Goal: Information Seeking & Learning: Find specific fact

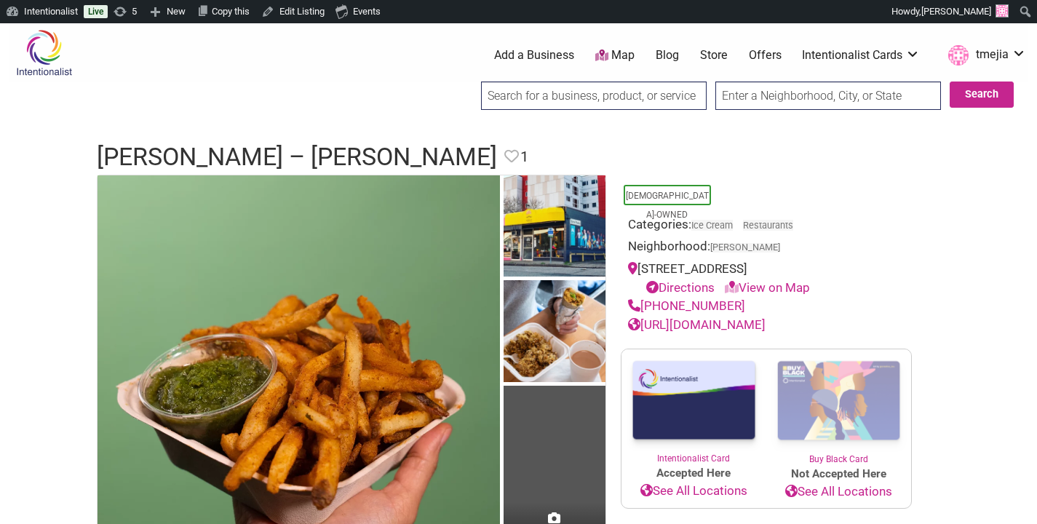
click at [570, 101] on input "search" at bounding box center [594, 96] width 226 height 28
type input "situ tacos"
click at [467, 82] on input "Search" at bounding box center [495, 97] width 56 height 30
click at [560, 100] on input "search" at bounding box center [594, 96] width 226 height 28
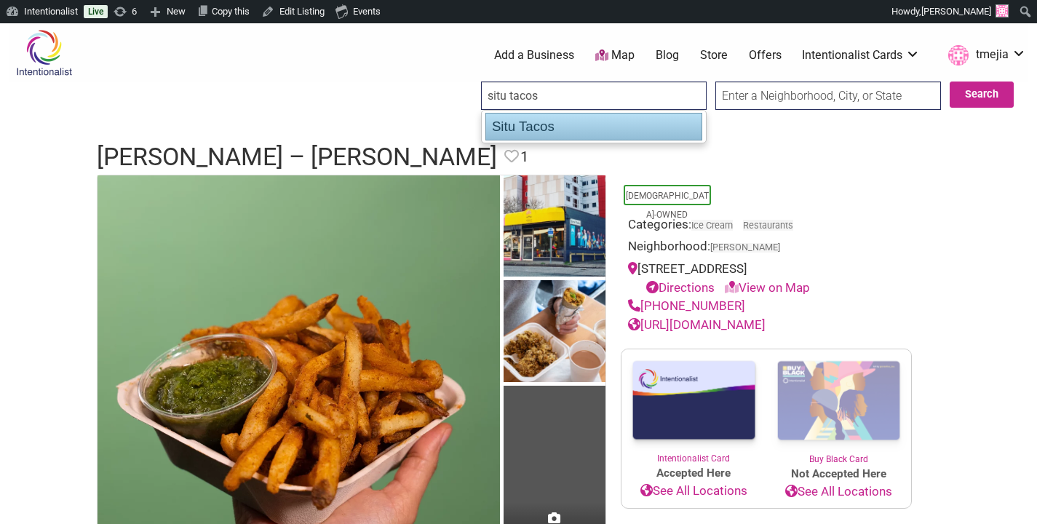
click at [567, 130] on div "Situ Tacos" at bounding box center [594, 127] width 217 height 28
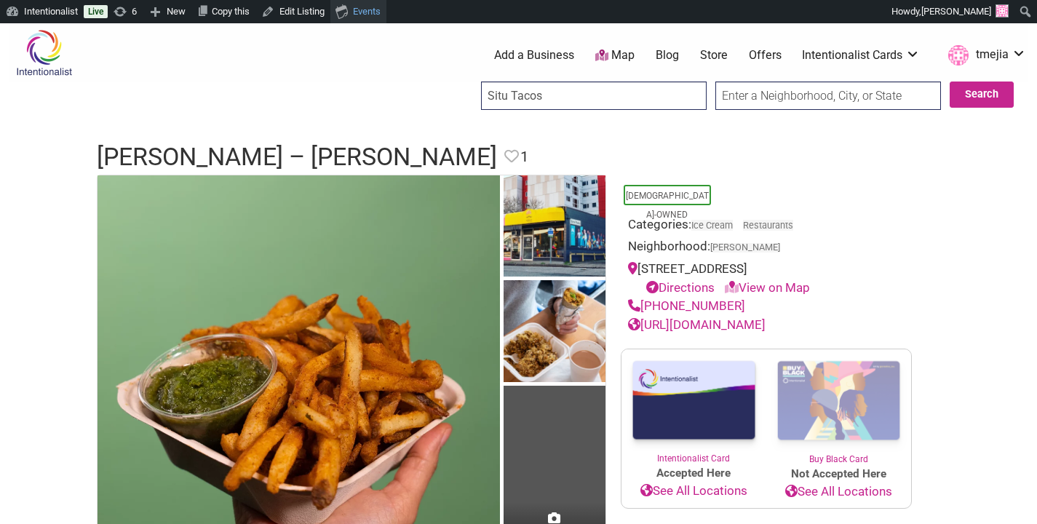
type input "Situ Tacos"
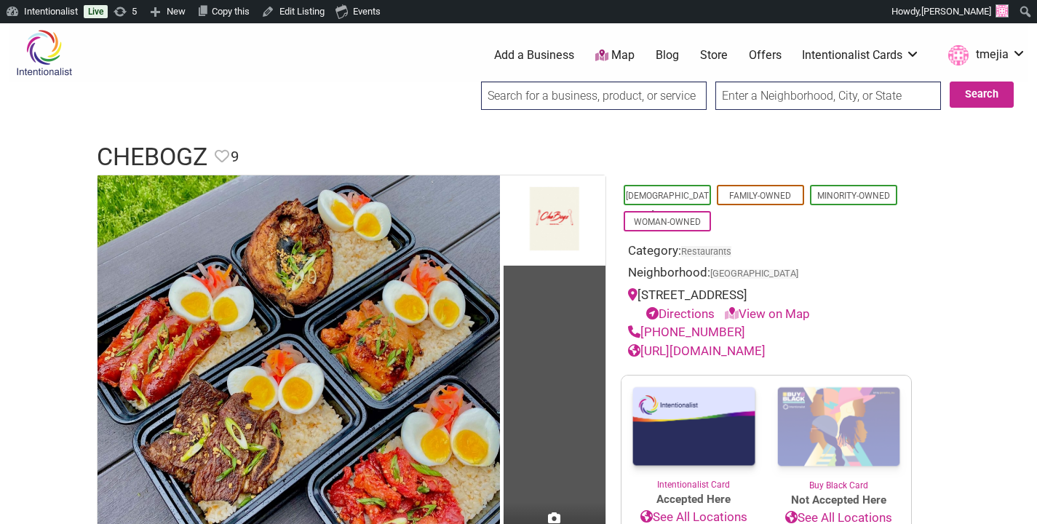
click at [574, 100] on input "search" at bounding box center [594, 96] width 226 height 28
type input "l"
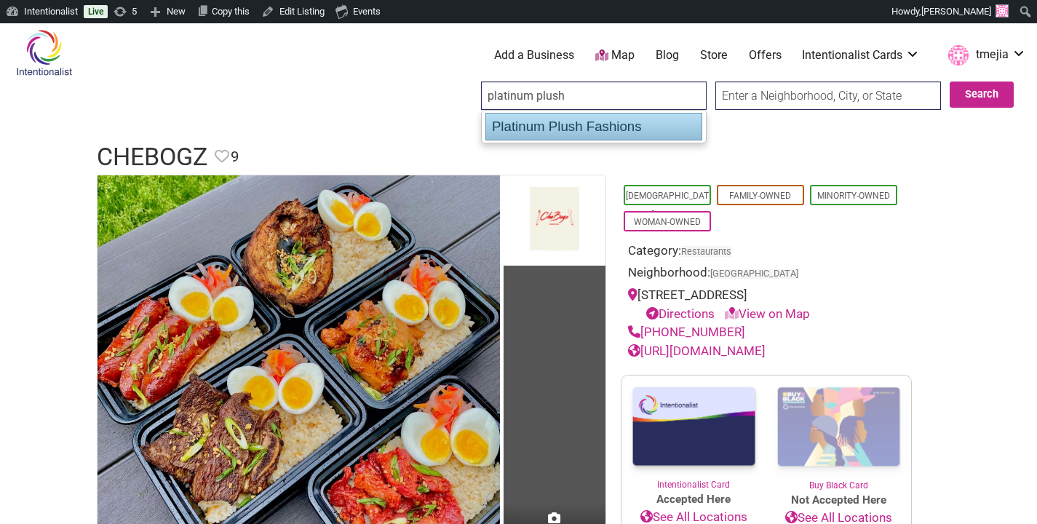
click at [569, 134] on div "Platinum Plush Fashions" at bounding box center [594, 127] width 217 height 28
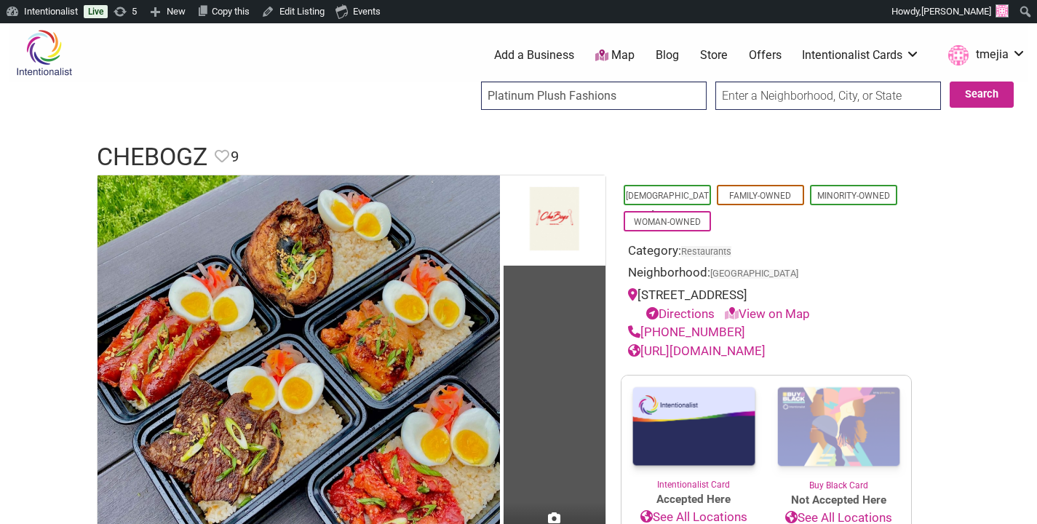
type input "Platinum Plush Fashions"
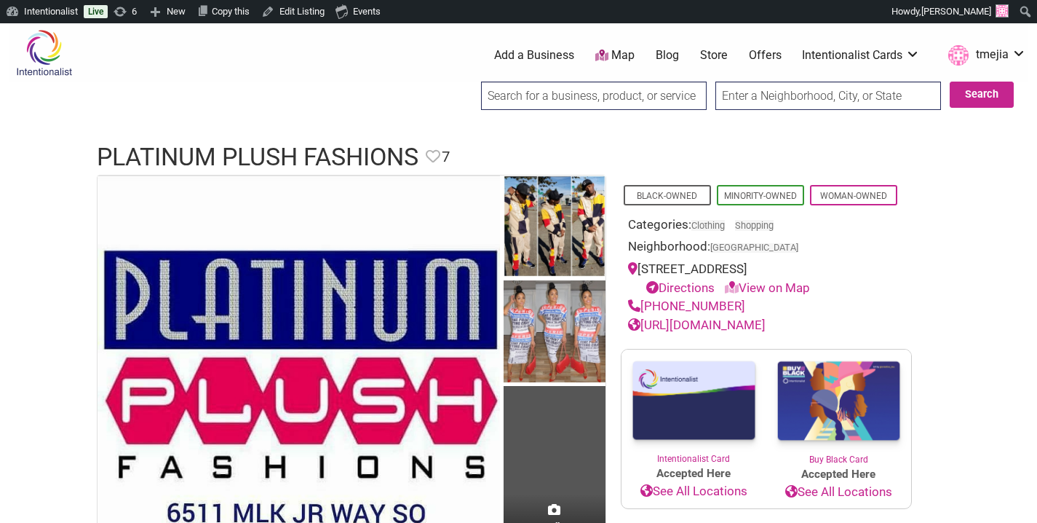
click at [653, 92] on input "search" at bounding box center [594, 96] width 226 height 28
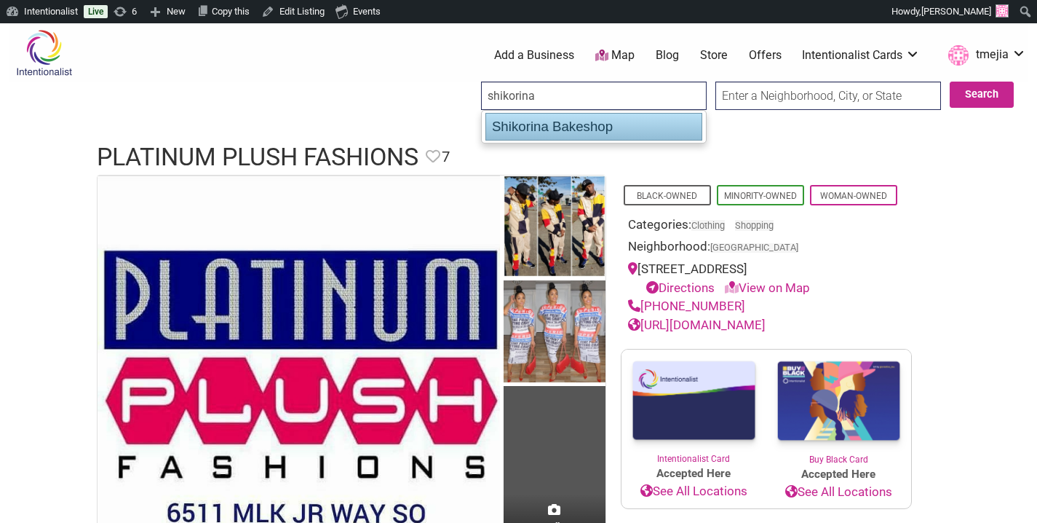
click at [627, 124] on div "Shikorina Bakeshop" at bounding box center [594, 127] width 217 height 28
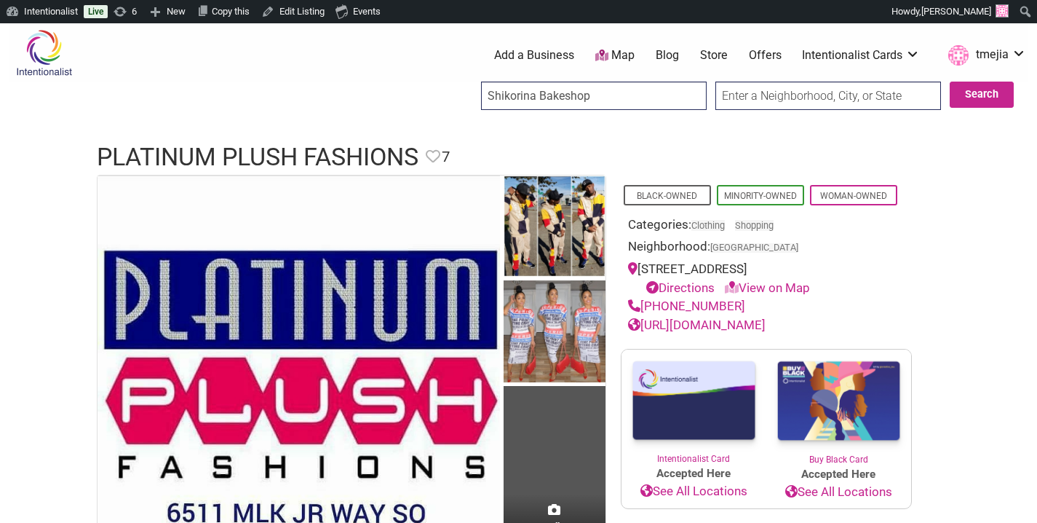
type input "Shikorina Bakeshop"
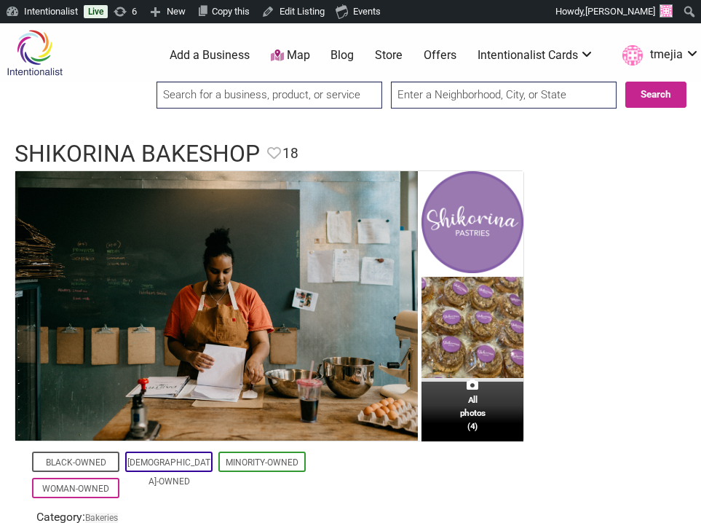
click at [312, 97] on input "search" at bounding box center [270, 95] width 226 height 27
type input "flora and"
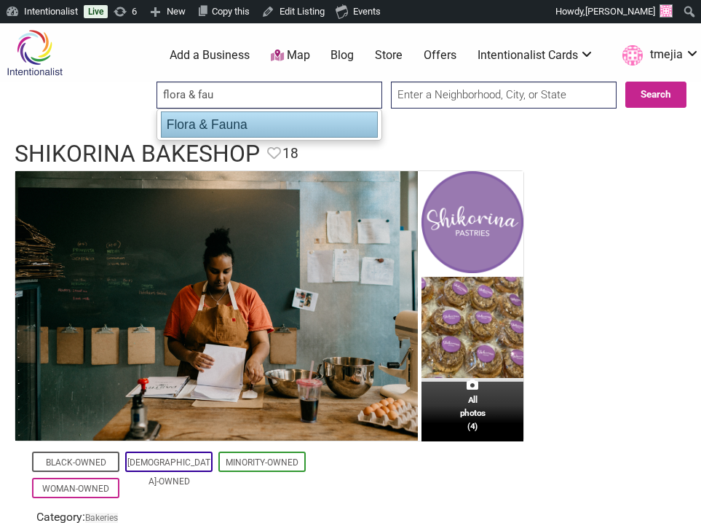
click at [263, 130] on div "Flora & Fauna" at bounding box center [269, 124] width 217 height 26
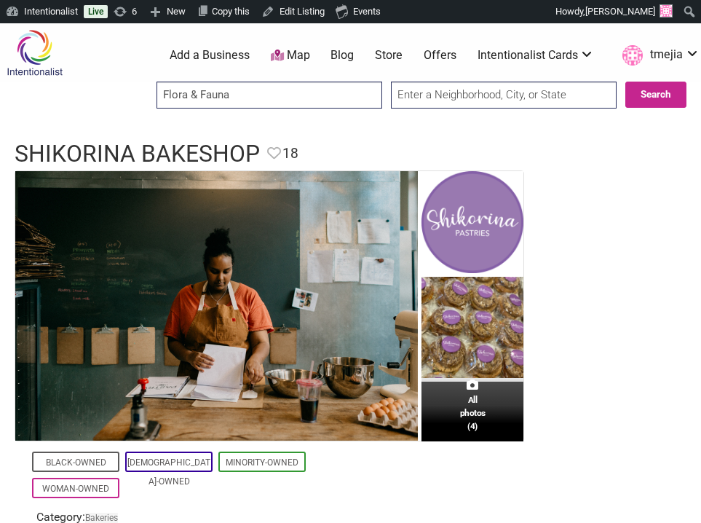
type input "Flora & Fauna"
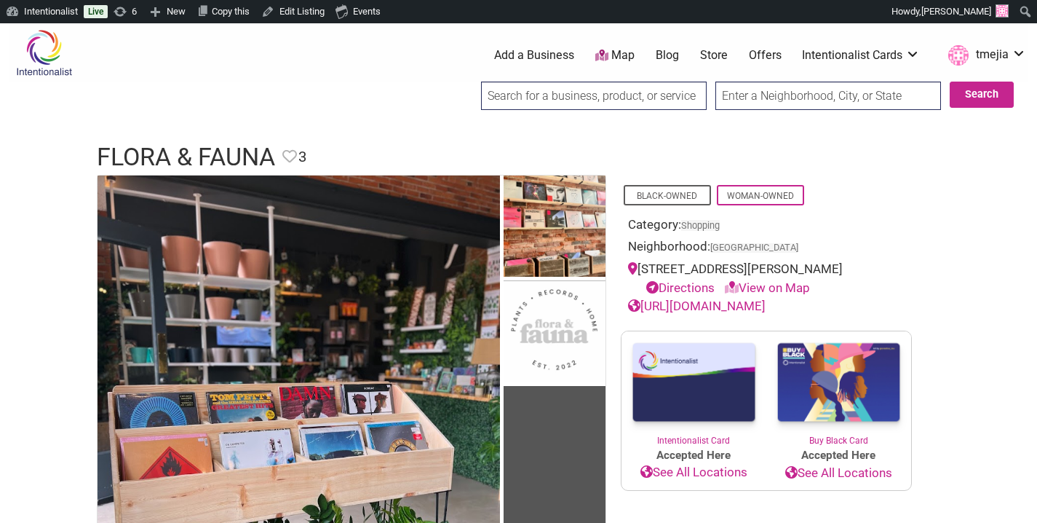
click at [588, 95] on input "search" at bounding box center [594, 96] width 226 height 28
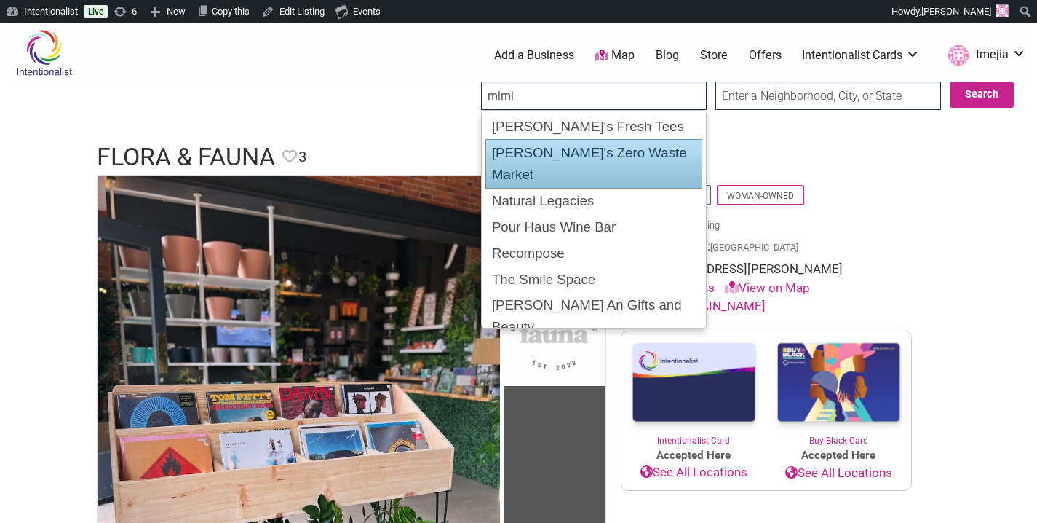
click at [617, 158] on div "Mimi's Zero Waste Market" at bounding box center [594, 163] width 217 height 49
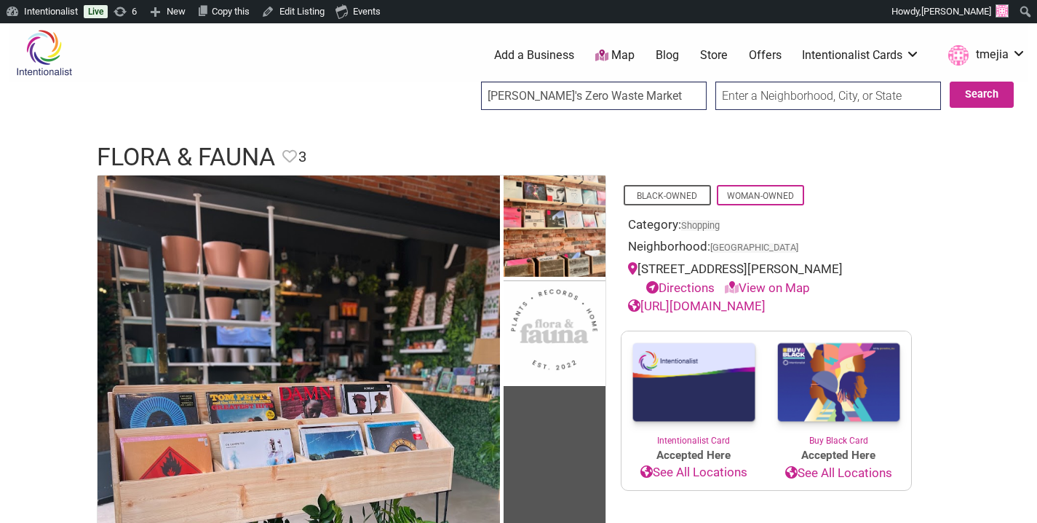
type input "Mimi's Zero Waste Market"
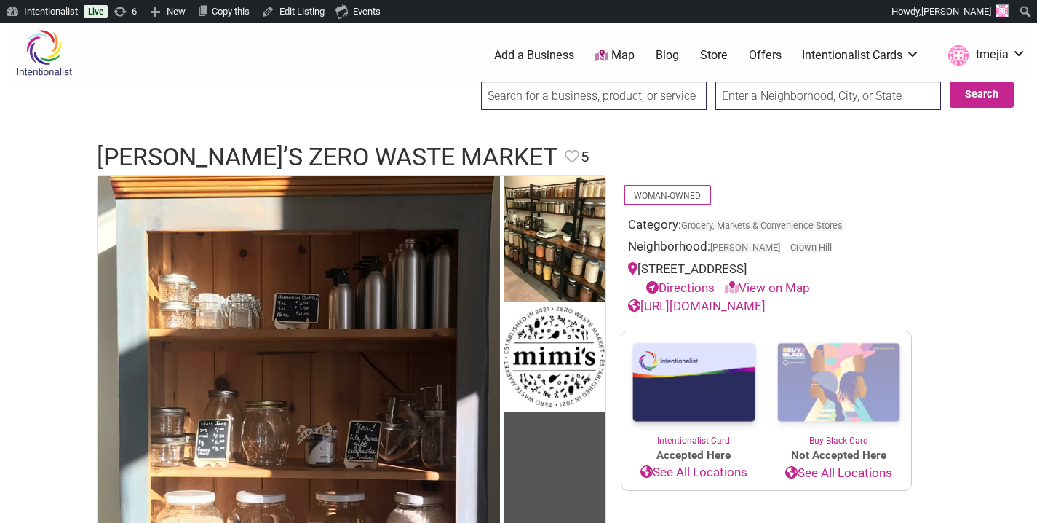
click at [651, 100] on input "search" at bounding box center [594, 96] width 226 height 28
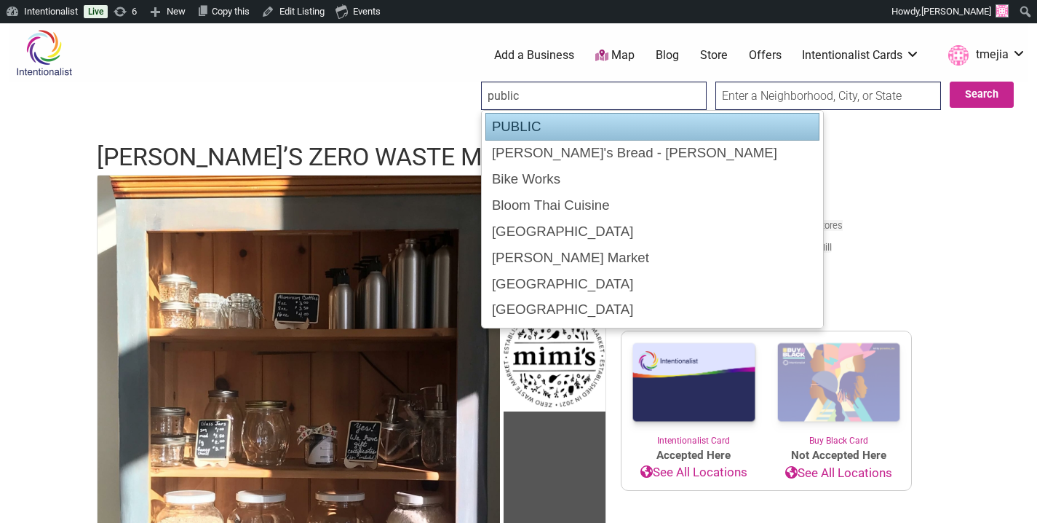
click at [658, 125] on div "PUBLIC" at bounding box center [653, 127] width 334 height 28
type input "PUBLIC"
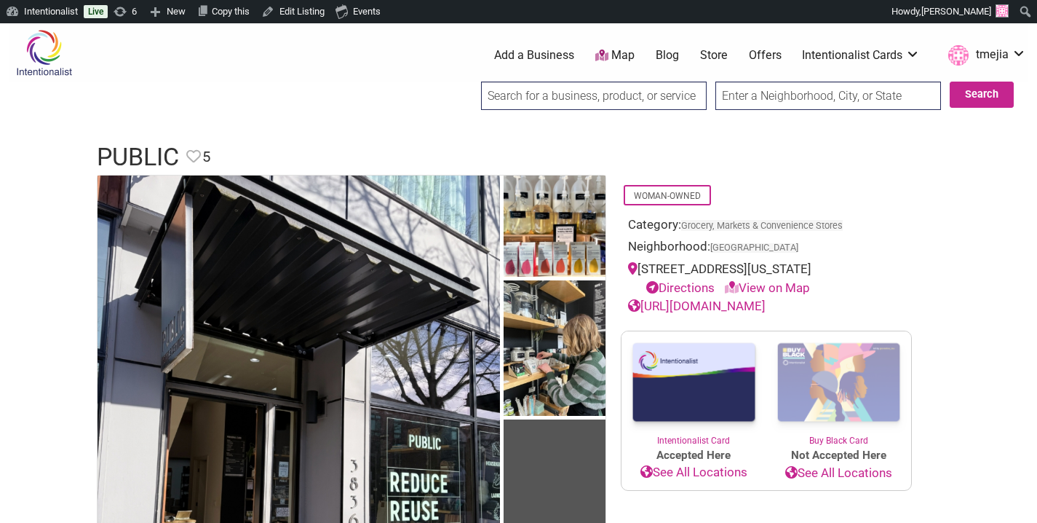
click at [677, 98] on input "search" at bounding box center [594, 96] width 226 height 28
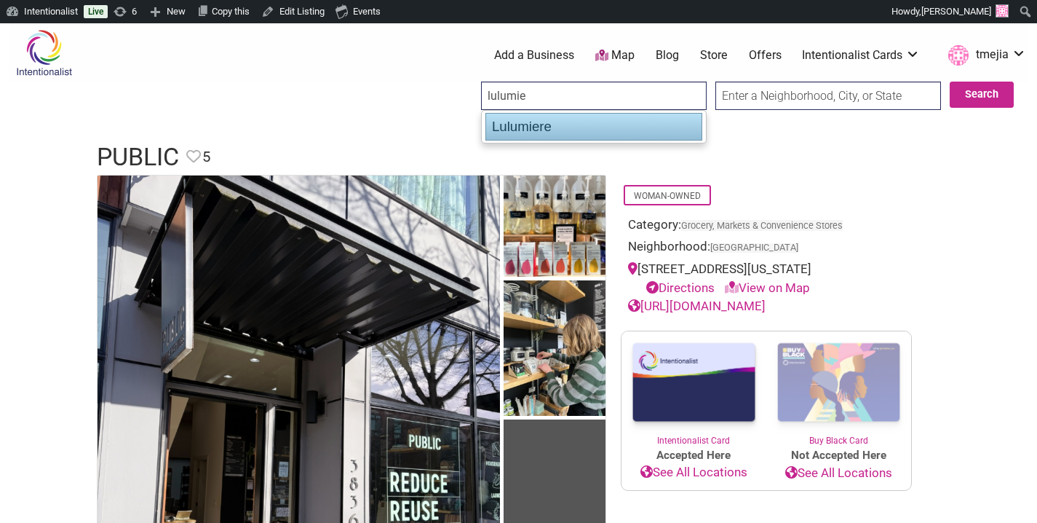
click at [622, 127] on div "Lulumiere" at bounding box center [594, 127] width 217 height 28
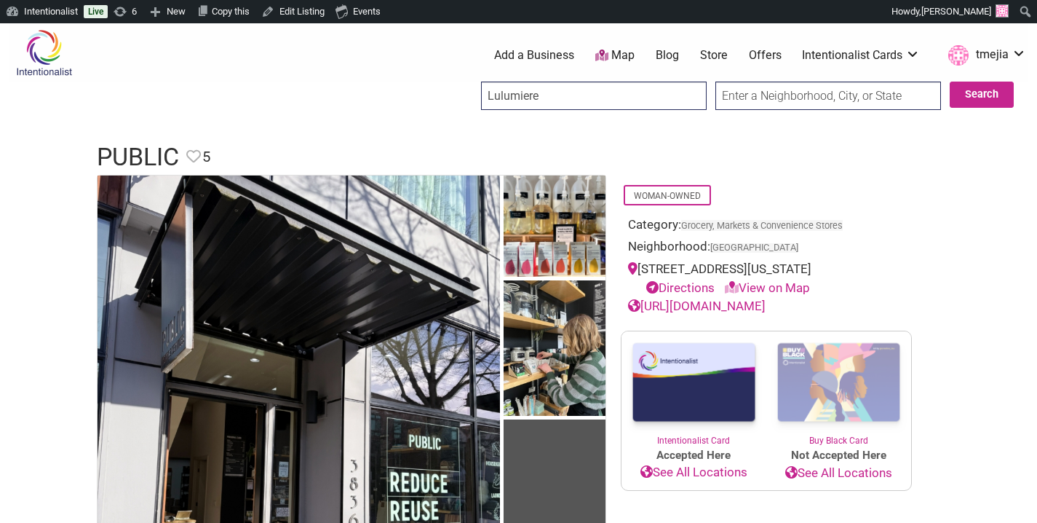
type input "Lulumiere"
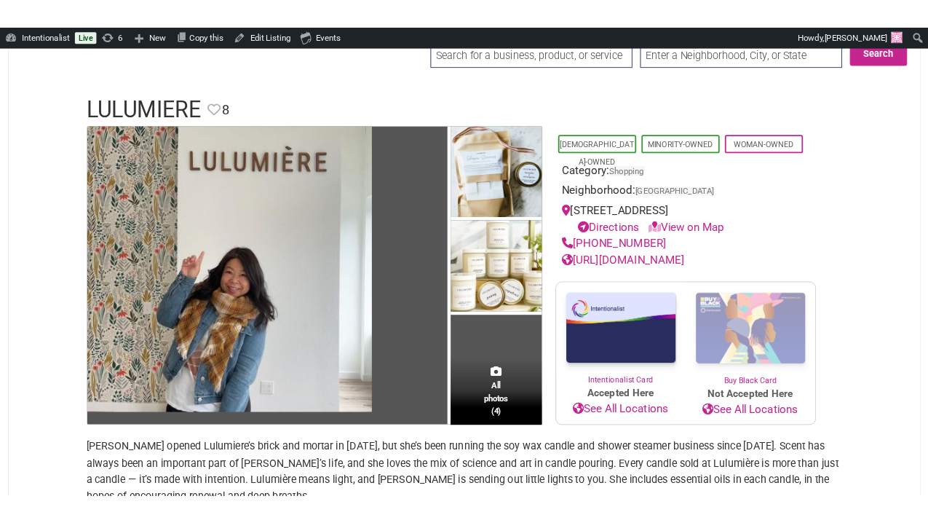
scroll to position [124, 0]
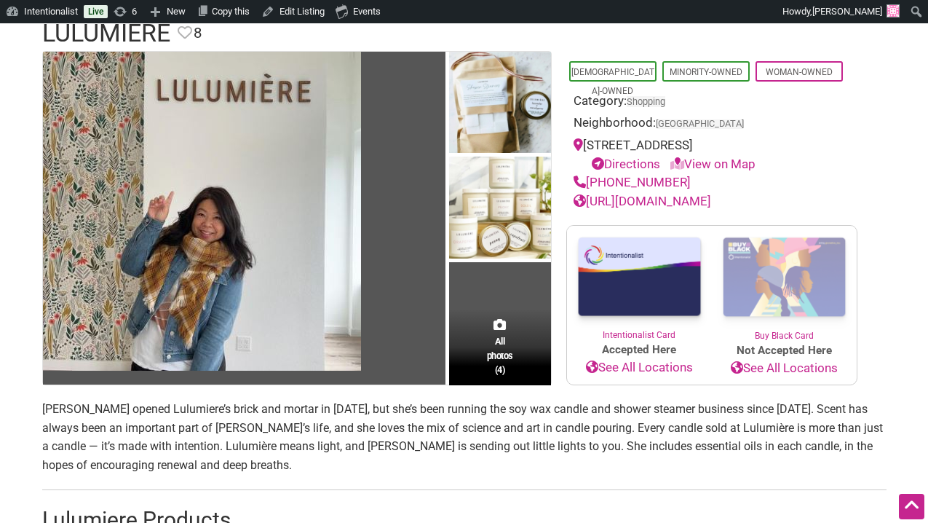
click at [745, 175] on div "[PHONE_NUMBER]" at bounding box center [712, 182] width 277 height 19
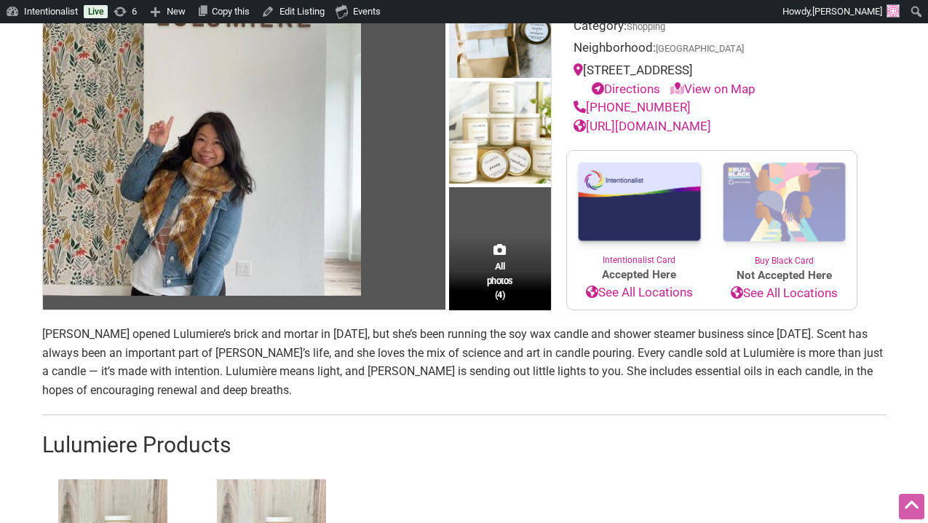
scroll to position [0, 0]
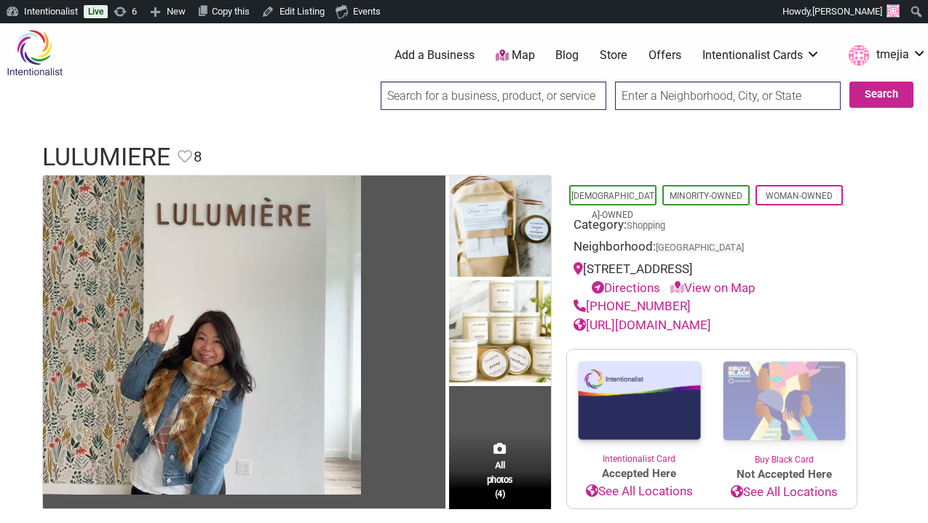
click at [510, 87] on input "search" at bounding box center [494, 96] width 226 height 28
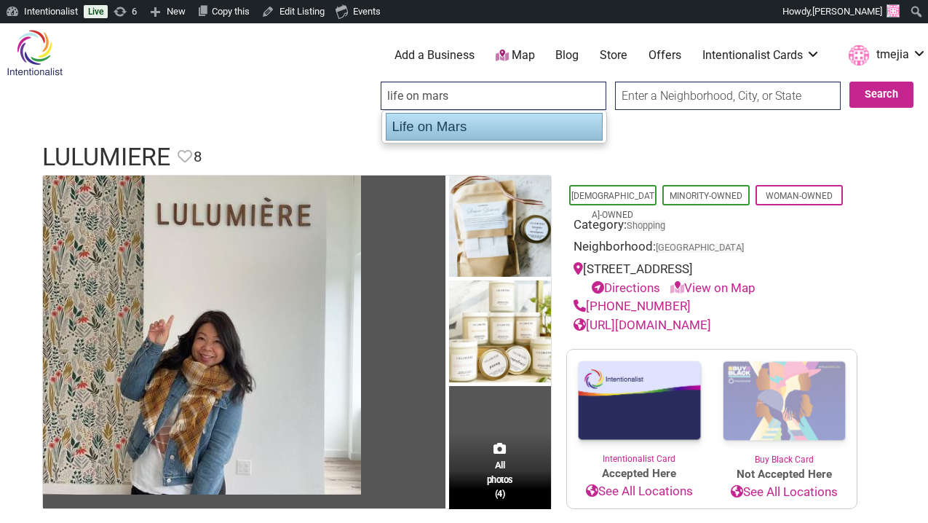
click at [509, 127] on div "Life on Mars" at bounding box center [494, 127] width 217 height 28
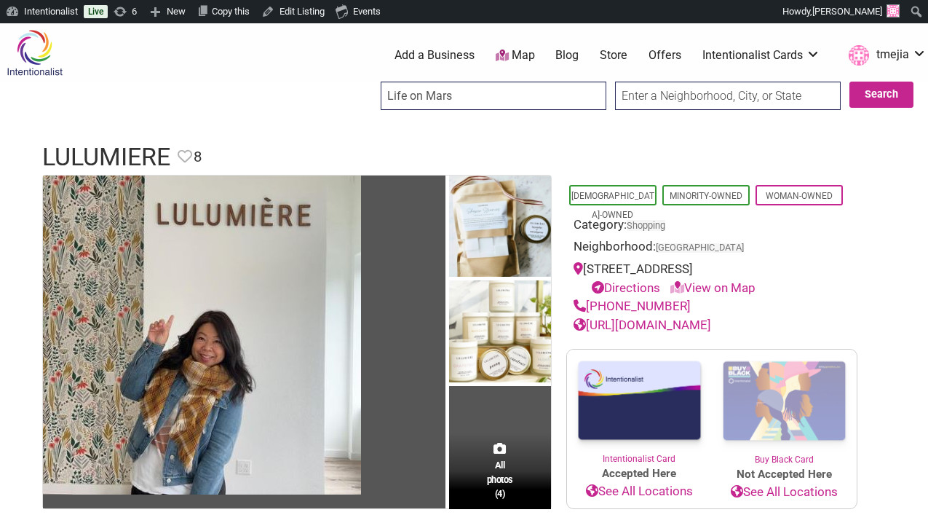
type input "Life on Mars"
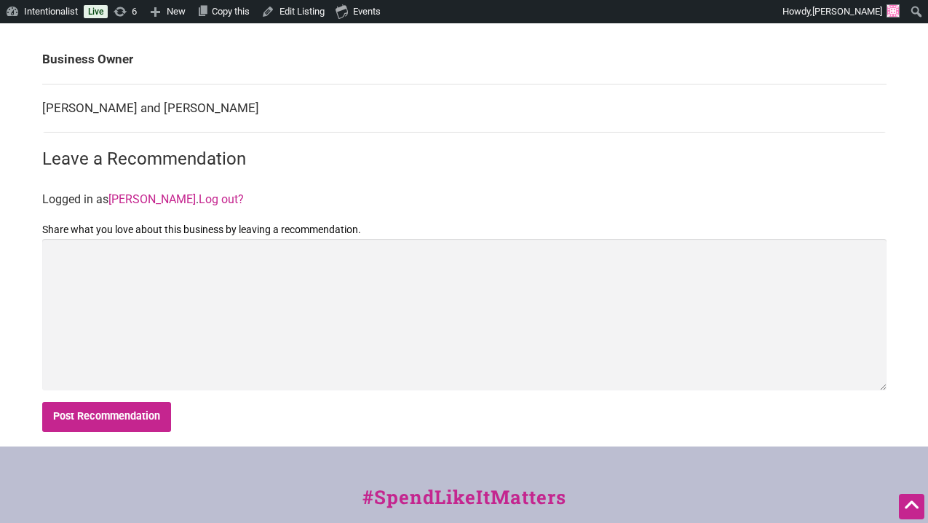
scroll to position [536, 0]
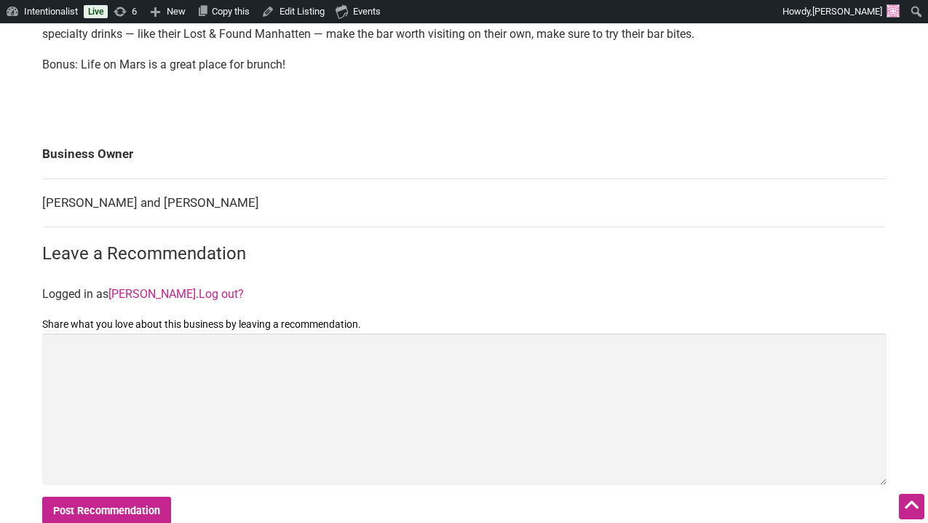
drag, startPoint x: 260, startPoint y: 202, endPoint x: 44, endPoint y: 202, distance: 216.2
click at [44, 202] on td "[PERSON_NAME] and [PERSON_NAME]" at bounding box center [464, 202] width 844 height 49
